Goal: Task Accomplishment & Management: Use online tool/utility

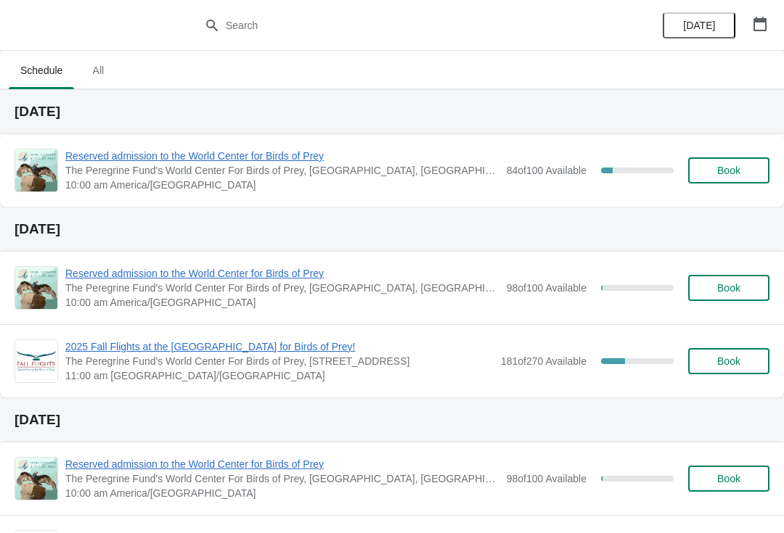
click at [299, 156] on span "Reserved admission to the World Center for Birds of Prey" at bounding box center [282, 156] width 434 height 15
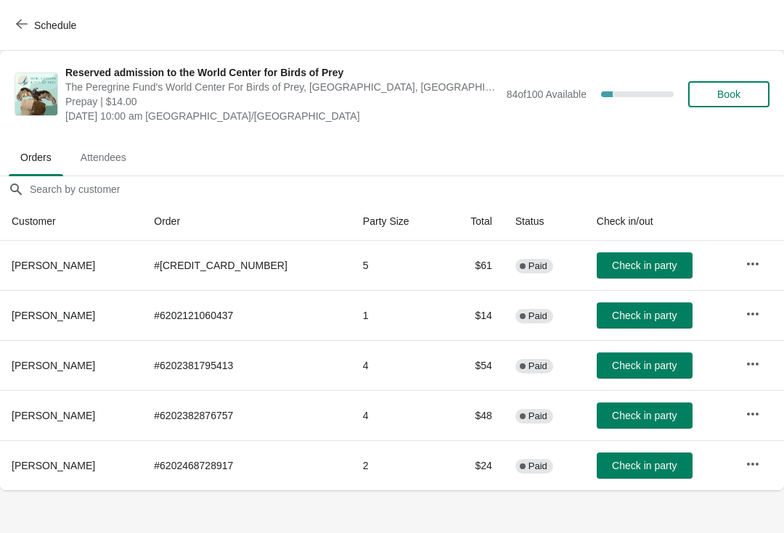
click at [646, 422] on span "Check in party" at bounding box center [644, 416] width 65 height 12
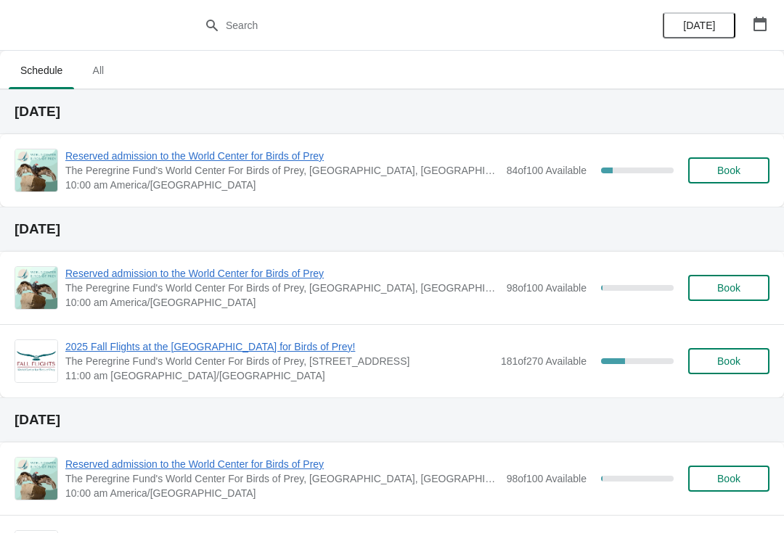
click at [122, 163] on span "Reserved admission to the World Center for Birds of Prey" at bounding box center [282, 156] width 434 height 15
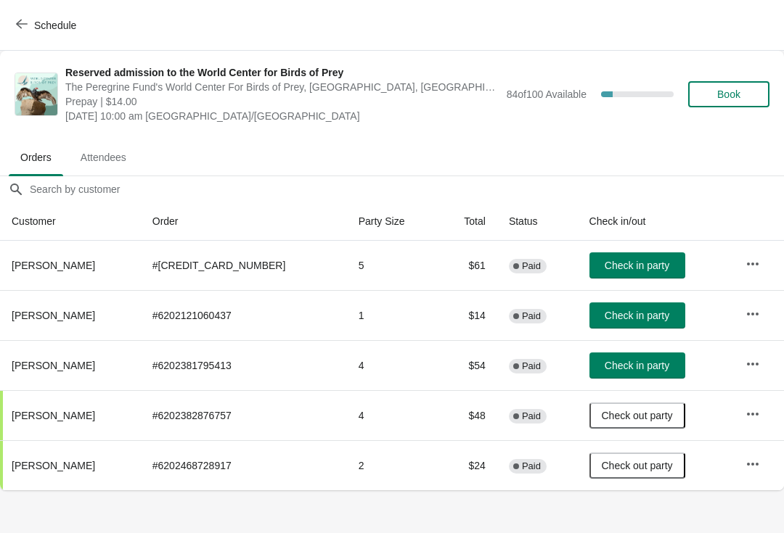
click at [635, 360] on span "Check in party" at bounding box center [636, 366] width 65 height 12
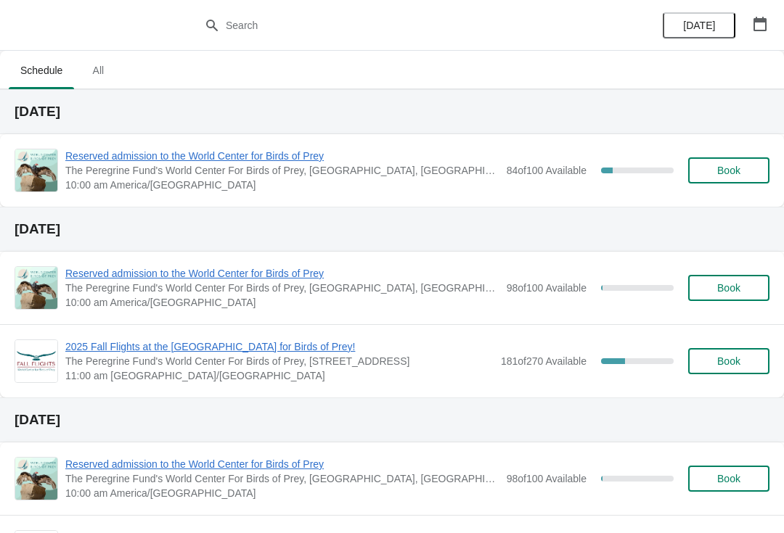
click at [322, 161] on span "Reserved admission to the World Center for Birds of Prey" at bounding box center [282, 156] width 434 height 15
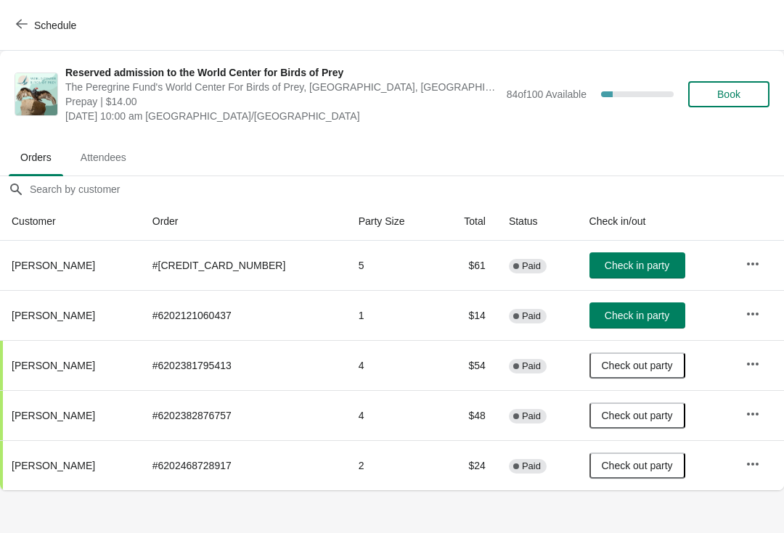
click at [650, 316] on span "Check in party" at bounding box center [636, 316] width 65 height 12
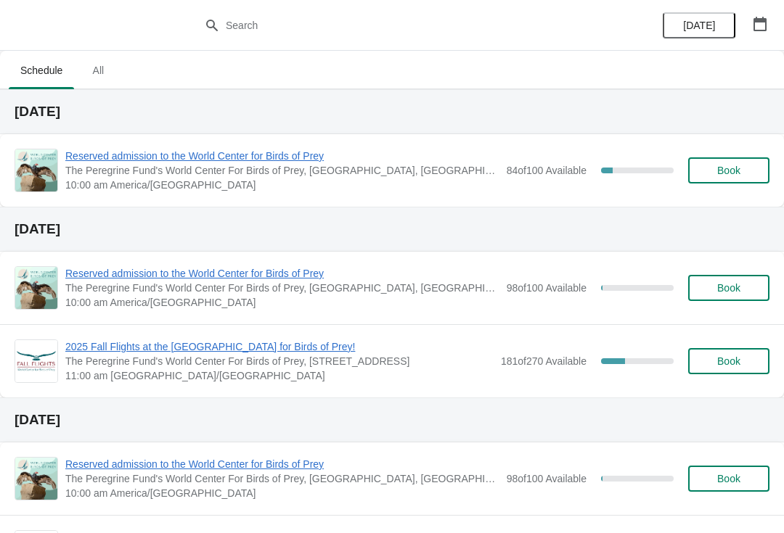
click at [305, 161] on span "Reserved admission to the World Center for Birds of Prey" at bounding box center [282, 156] width 434 height 15
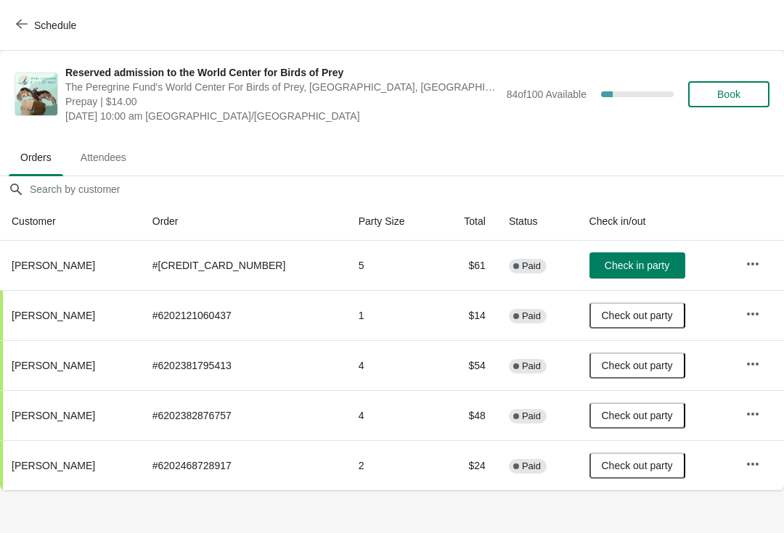
click at [645, 258] on button "Check in party" at bounding box center [637, 266] width 96 height 26
